Goal: Task Accomplishment & Management: Use online tool/utility

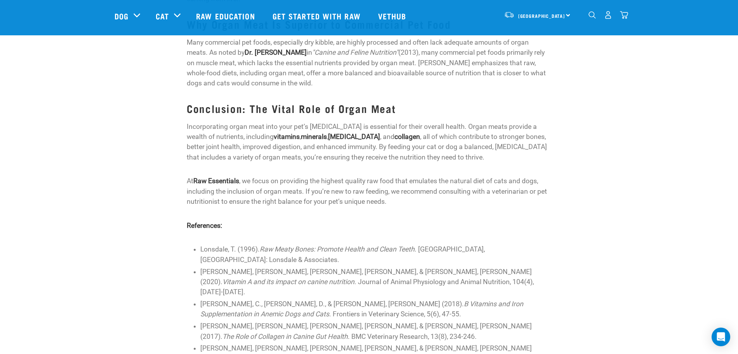
scroll to position [970, 0]
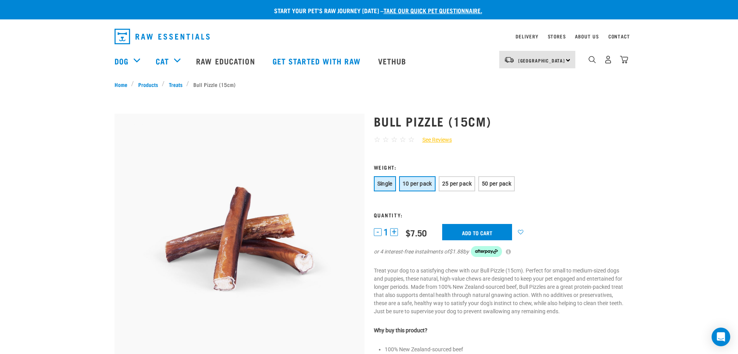
click at [418, 180] on button "10 per pack" at bounding box center [417, 183] width 36 height 15
click at [459, 186] on span "25 per pack" at bounding box center [456, 183] width 29 height 6
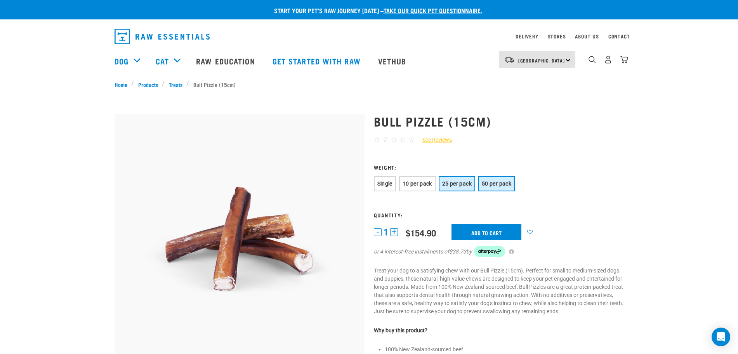
click at [493, 185] on span "50 per pack" at bounding box center [496, 183] width 29 height 6
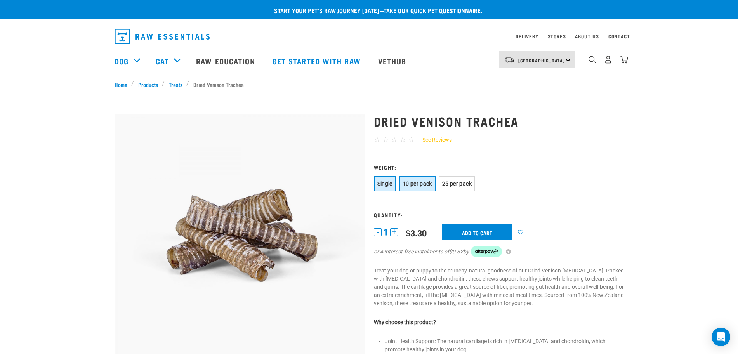
click at [417, 184] on span "10 per pack" at bounding box center [416, 183] width 29 height 6
drag, startPoint x: 454, startPoint y: 184, endPoint x: 457, endPoint y: 181, distance: 4.4
click at [454, 184] on span "25 per pack" at bounding box center [456, 183] width 29 height 6
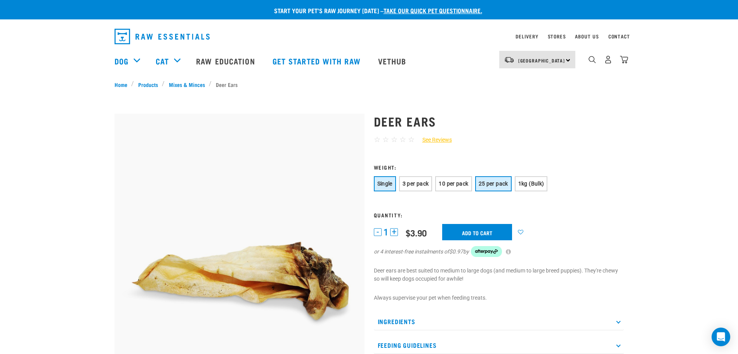
click at [478, 182] on button "25 per pack" at bounding box center [493, 183] width 36 height 15
click at [467, 186] on span "10 per pack" at bounding box center [452, 183] width 29 height 6
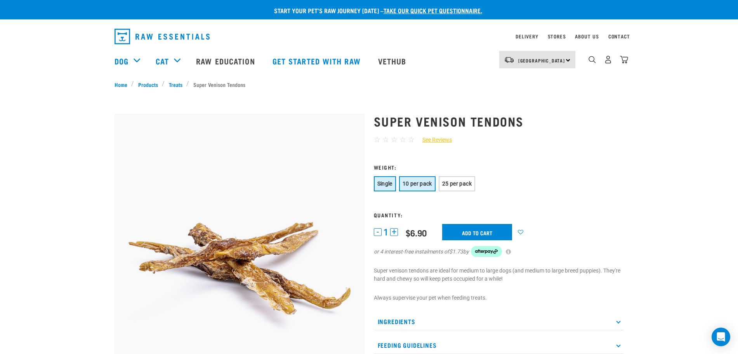
click at [424, 182] on span "10 per pack" at bounding box center [416, 183] width 29 height 6
click at [468, 182] on span "25 per pack" at bounding box center [456, 183] width 29 height 6
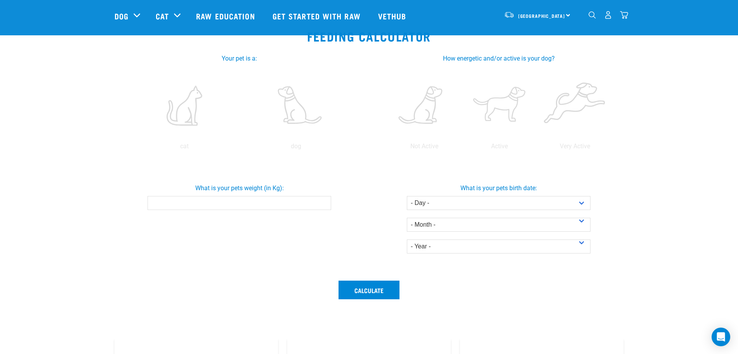
scroll to position [97, 0]
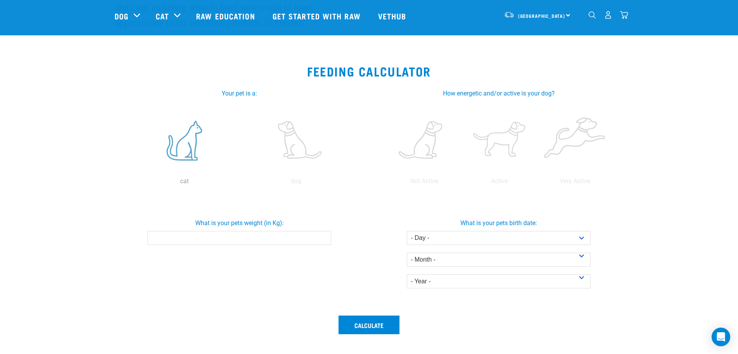
click at [194, 152] on label at bounding box center [184, 140] width 108 height 66
click at [129, 183] on input "radio" at bounding box center [129, 183] width 0 height 0
click at [251, 237] on input "What is your pets weight (in Kg):" at bounding box center [239, 238] width 184 height 14
type input "6"
click at [547, 152] on label at bounding box center [536, 140] width 72 height 66
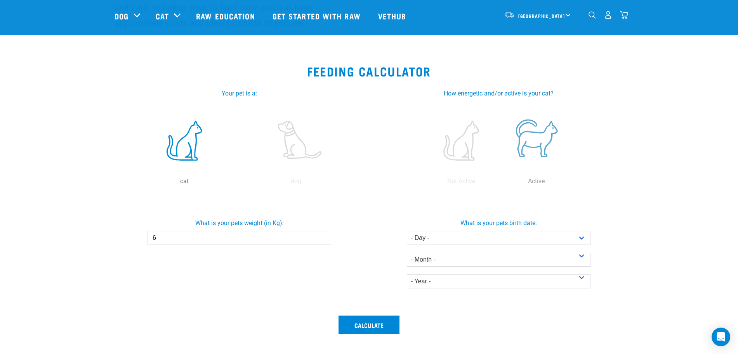
click at [499, 183] on input "radio" at bounding box center [499, 183] width 0 height 0
click at [466, 244] on select "- Day - 1 2 3 4 5 6 7 8 9 10 11 12 13 14 15 16 17 18 19 20 21 22 23 24 25 26 27" at bounding box center [499, 238] width 184 height 14
select select "13"
click at [407, 231] on select "- Day - 1 2 3 4 5 6 7 8 9 10 11 12 13 14 15 16 17 18 19 20 21 22 23 24 25 26 27" at bounding box center [499, 238] width 184 height 14
click at [448, 262] on select "- Month - January February March April May June July August September October N…" at bounding box center [499, 260] width 184 height 14
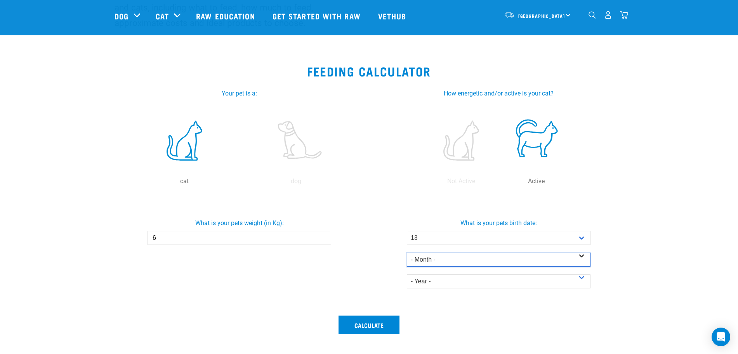
select select "February"
click at [407, 253] on select "- Month - January February March April May June July August September October N…" at bounding box center [499, 260] width 184 height 14
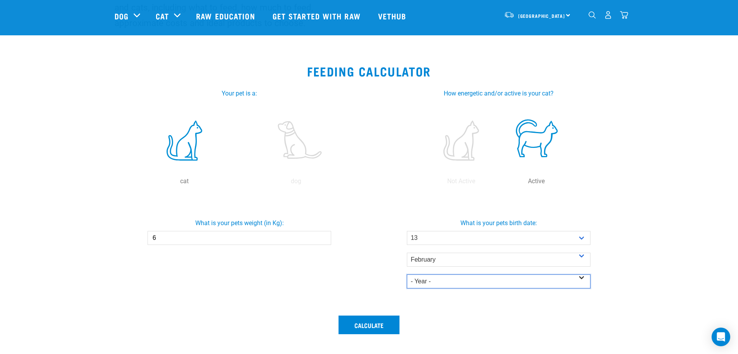
click at [426, 277] on select "- Year - 2025 2024 2023 2022 2021 2020 2019 2018 2017 2016 2015 2014" at bounding box center [499, 281] width 184 height 14
select select "2022"
click at [407, 274] on select "- Year - 2025 2024 2023 2022 2021 2020 2019 2018 2017 2016 2015 2014" at bounding box center [499, 281] width 184 height 14
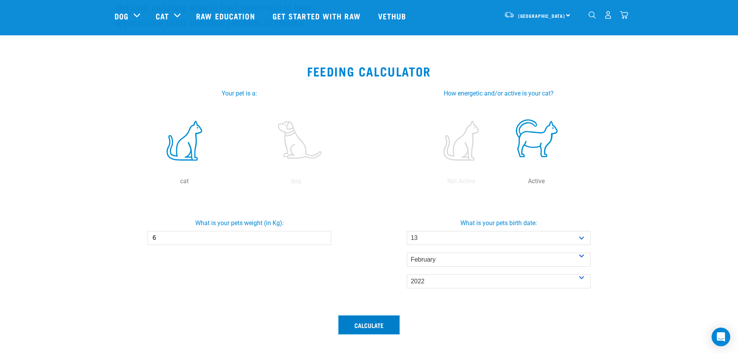
click at [384, 319] on button "Calculate" at bounding box center [368, 324] width 61 height 19
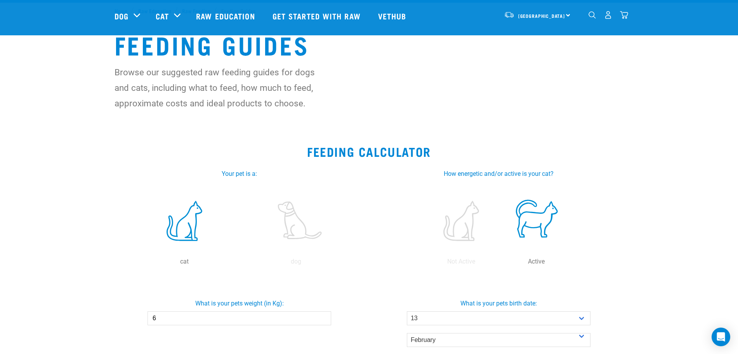
scroll to position [0, 0]
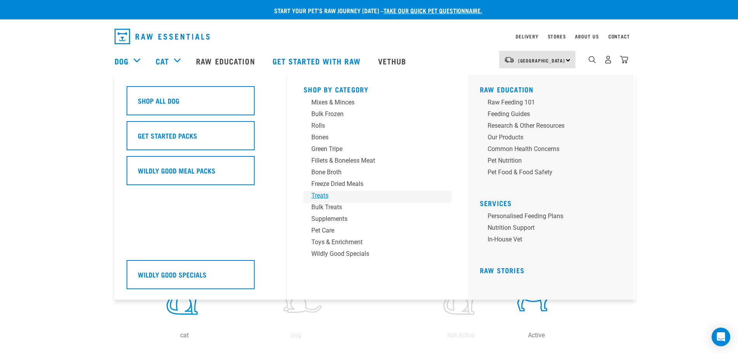
click at [327, 193] on div "Treats" at bounding box center [371, 195] width 121 height 9
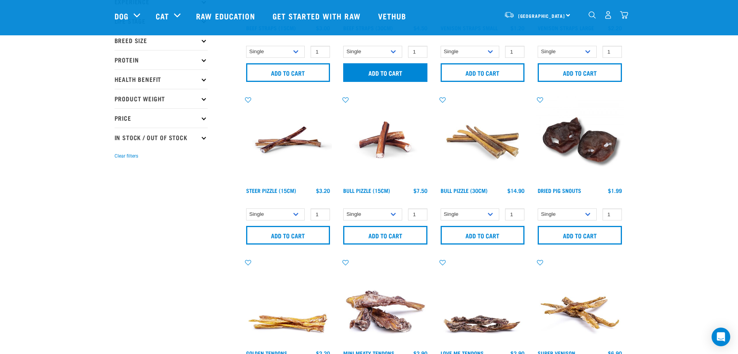
scroll to position [146, 0]
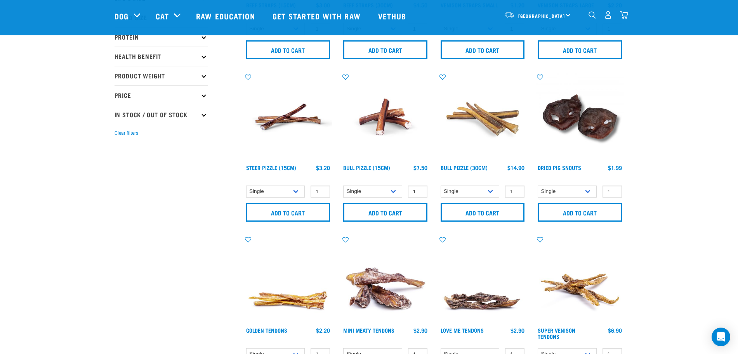
click at [380, 125] on img at bounding box center [385, 117] width 88 height 88
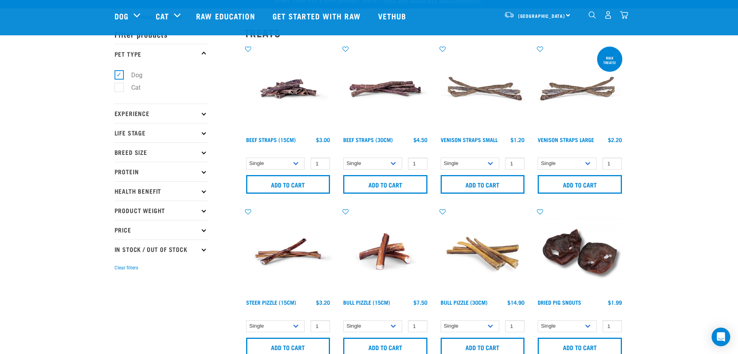
scroll to position [0, 0]
